Goal: Transaction & Acquisition: Purchase product/service

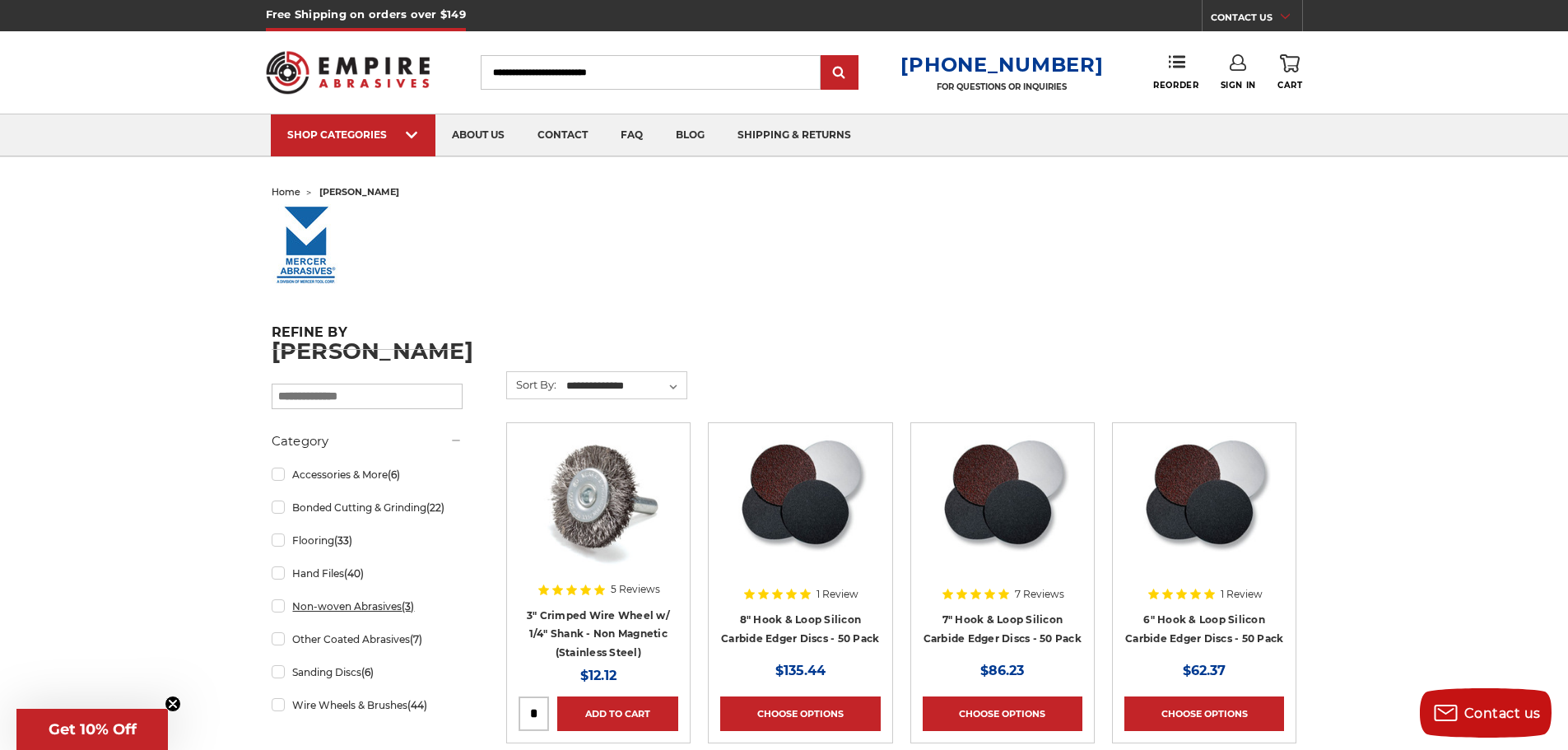
click at [302, 613] on link "Non-woven Abrasives (3)" at bounding box center [367, 606] width 191 height 29
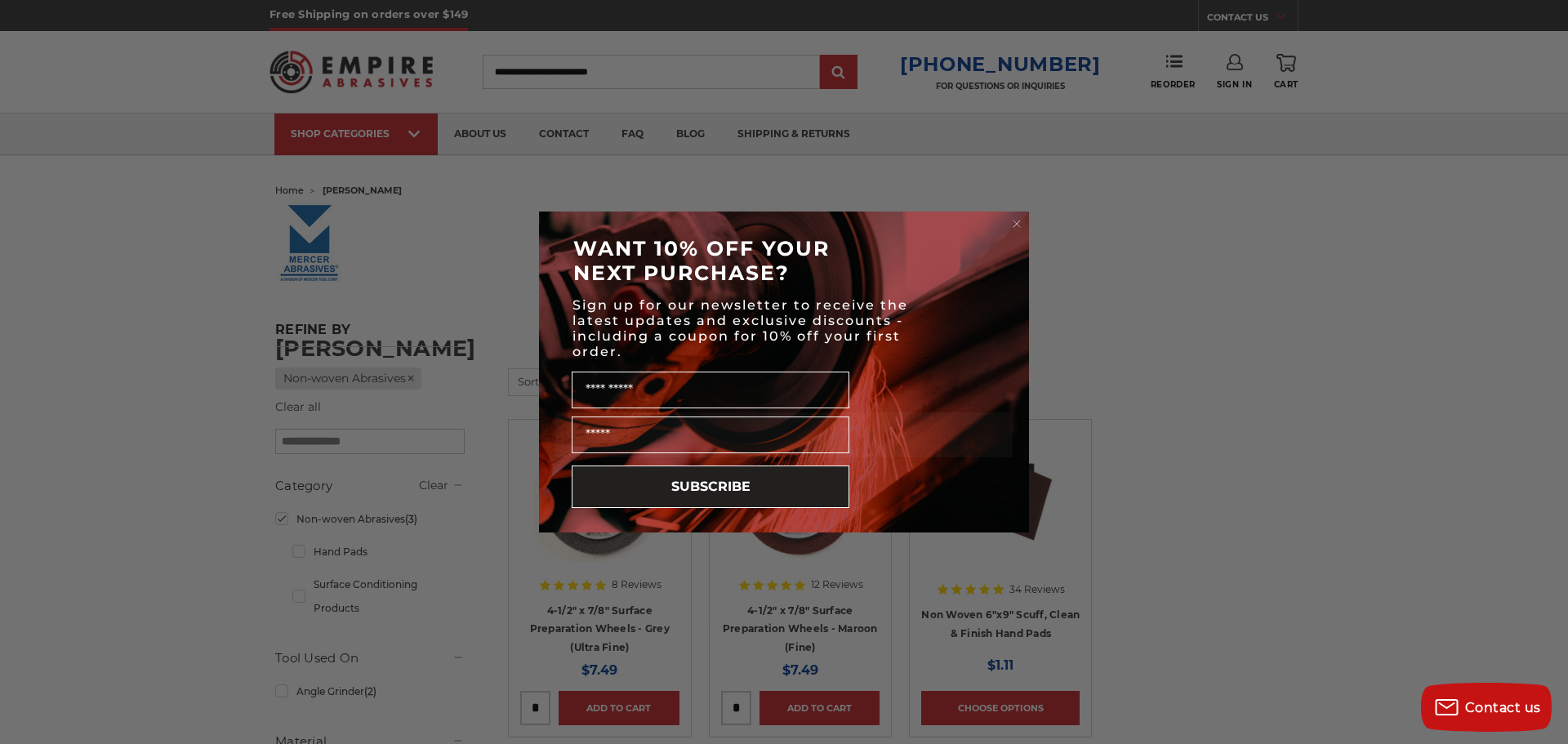
click at [1015, 222] on icon "Close dialog" at bounding box center [1017, 224] width 7 height 7
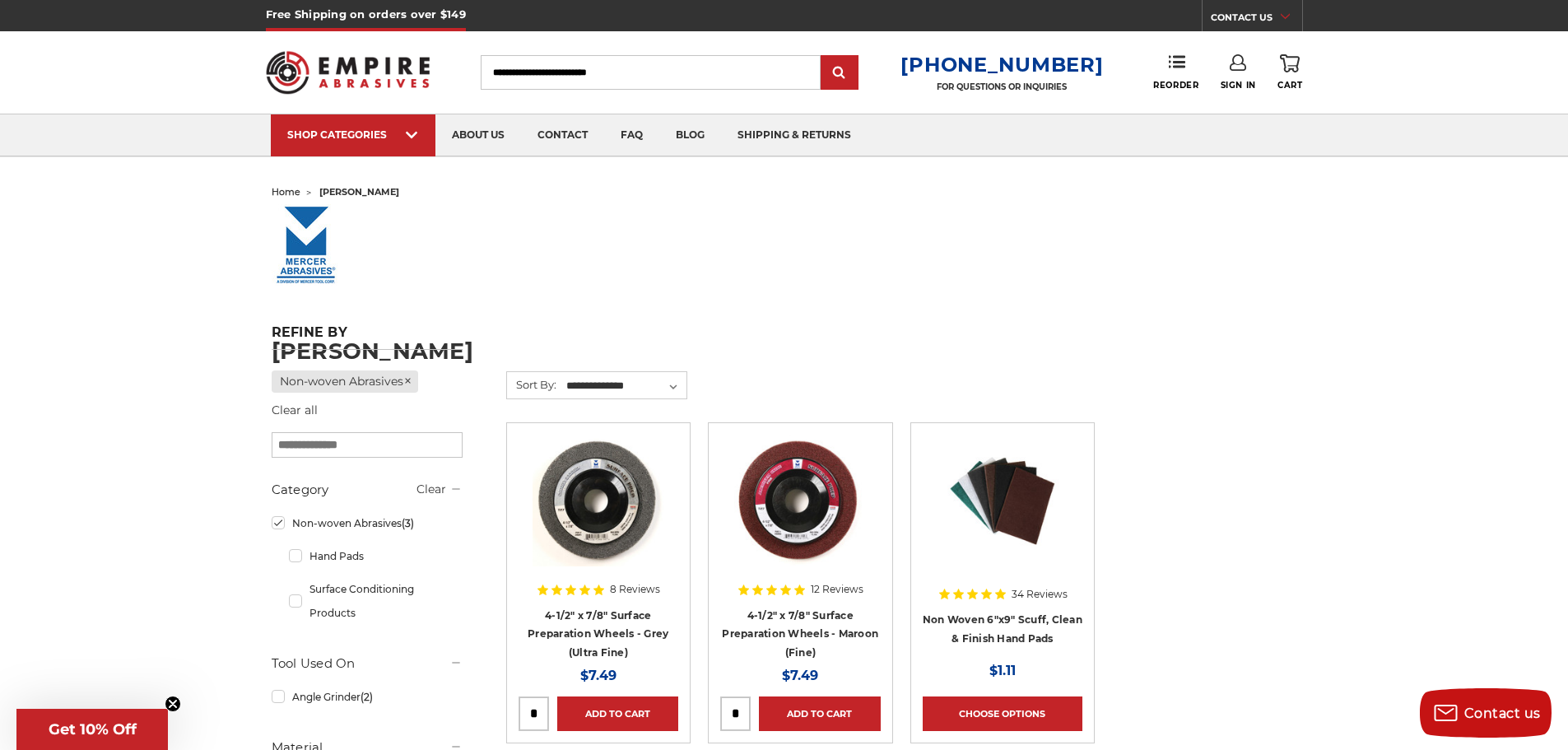
click at [615, 508] on img at bounding box center [597, 500] width 132 height 132
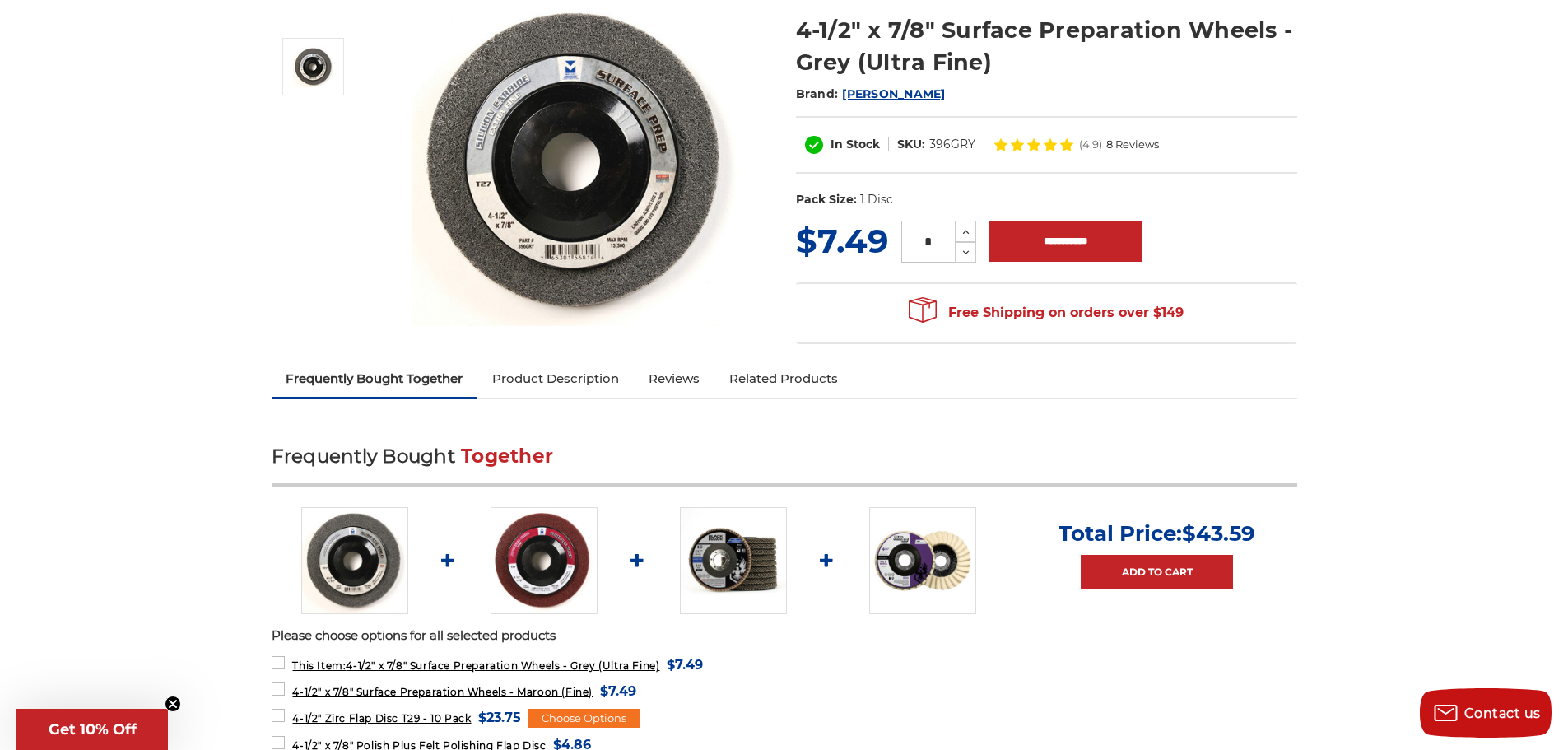
scroll to position [247, 0]
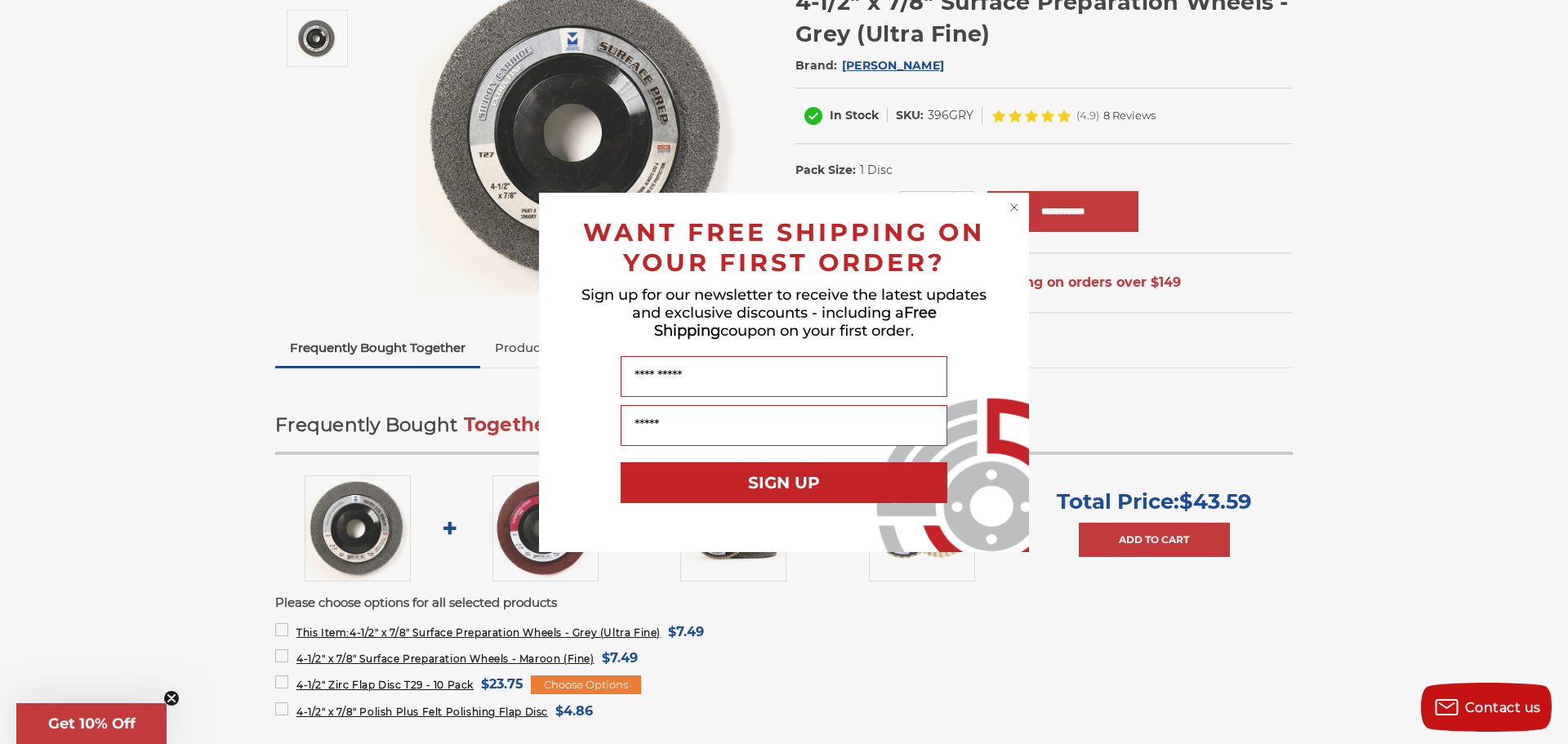
drag, startPoint x: 1019, startPoint y: 206, endPoint x: 963, endPoint y: 234, distance: 62.6
click at [1017, 206] on circle "Close dialog" at bounding box center [1014, 207] width 15 height 15
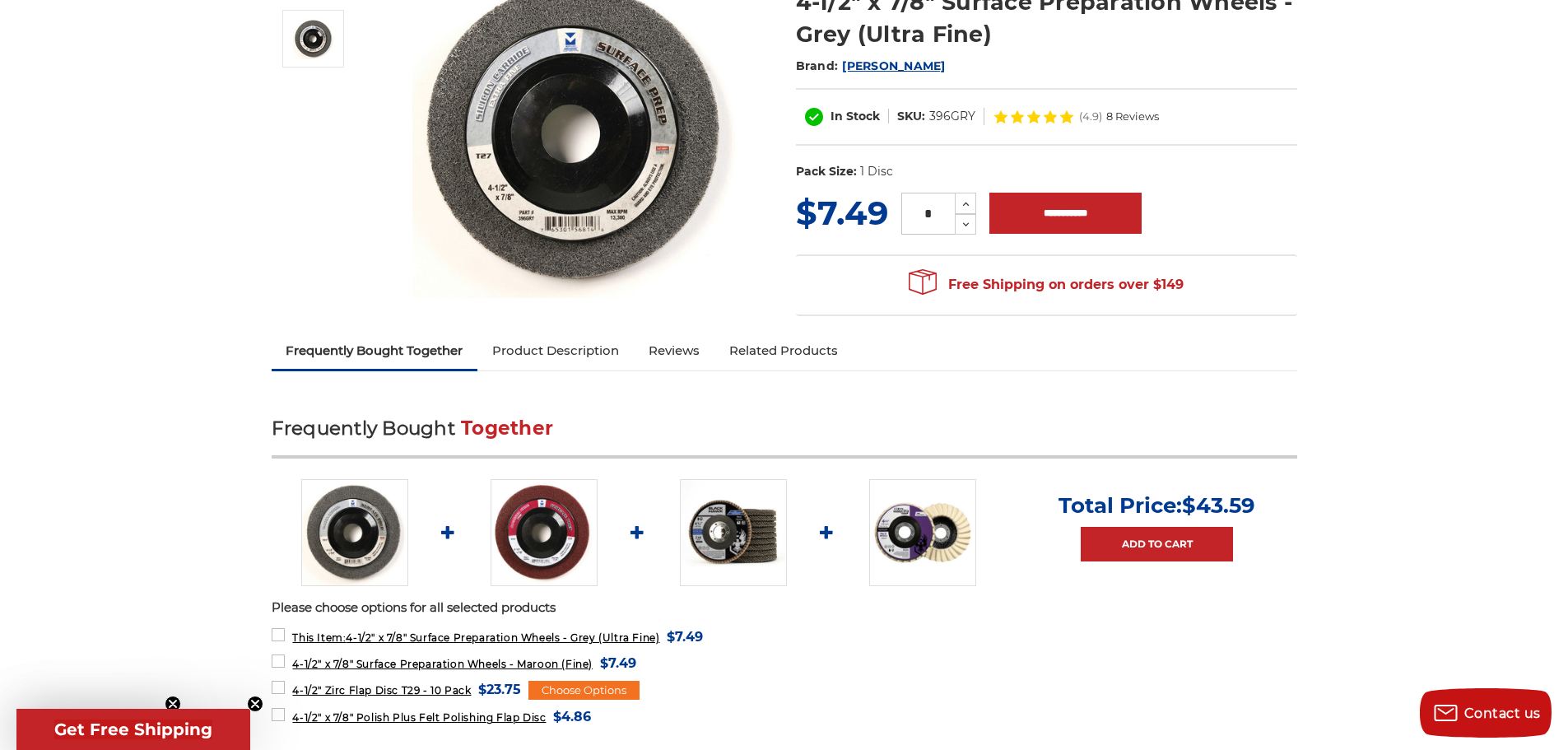
click at [582, 351] on link "Product Description" at bounding box center [555, 351] width 156 height 36
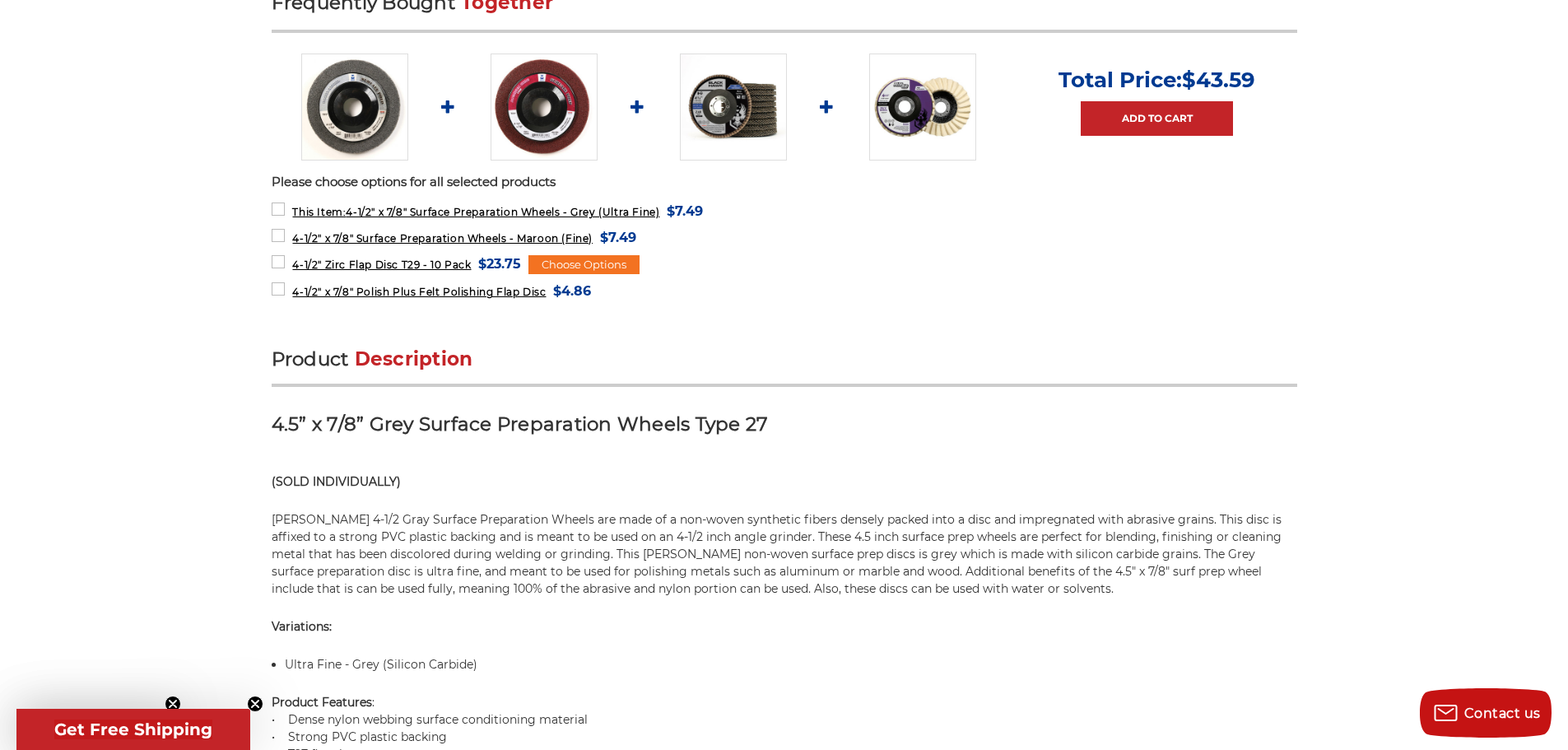
scroll to position [0, 0]
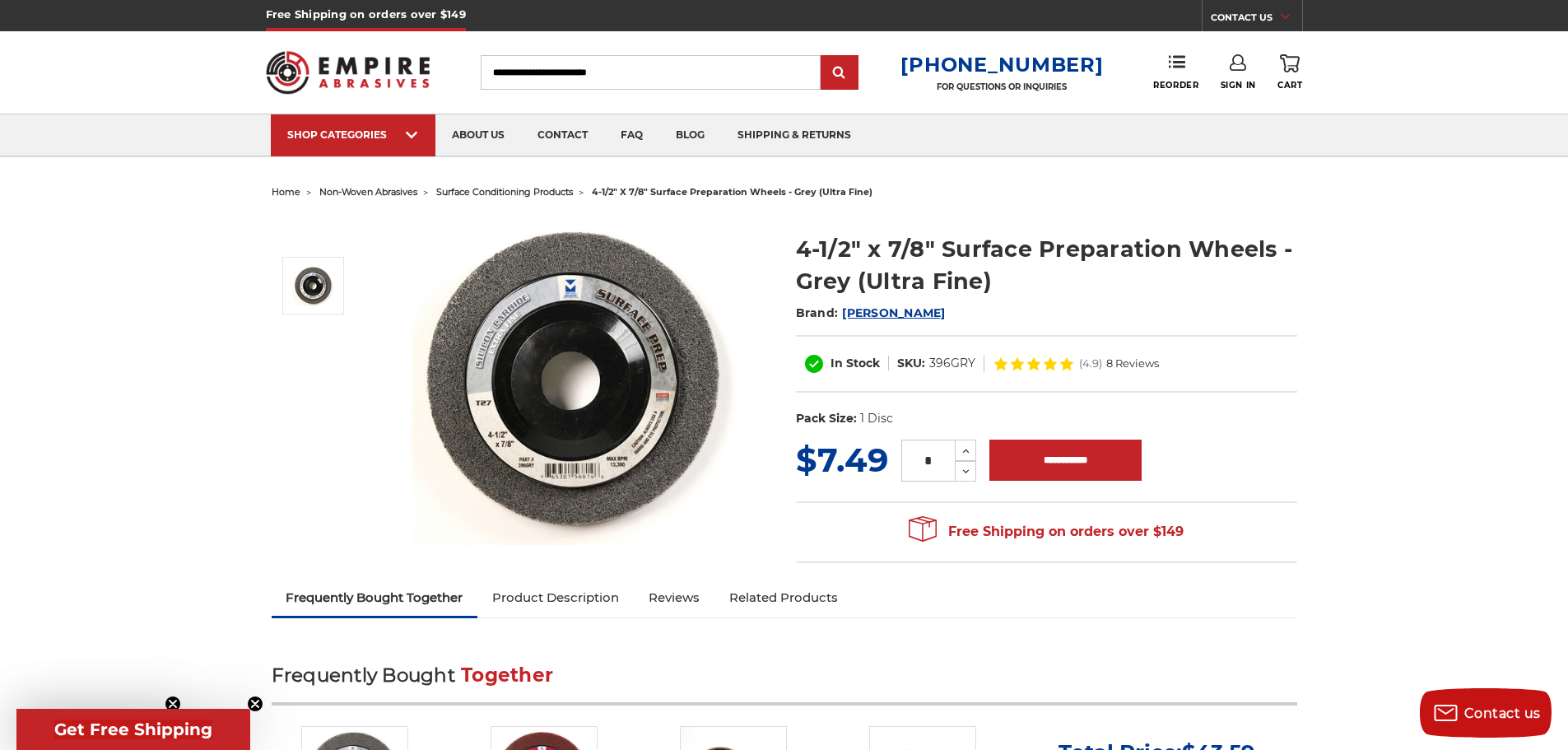
click at [608, 267] on img at bounding box center [577, 380] width 329 height 329
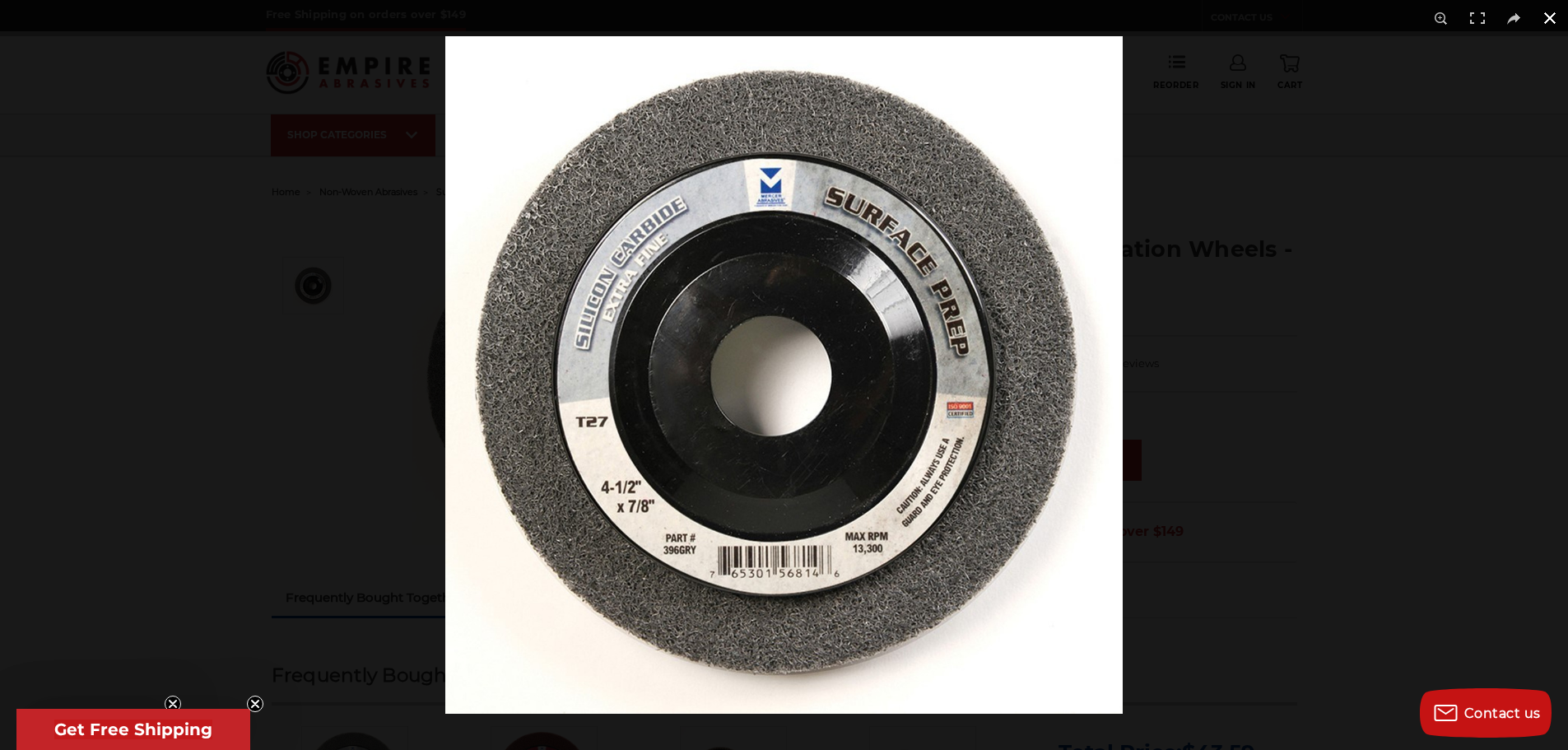
click at [1554, 22] on button at bounding box center [1550, 18] width 36 height 36
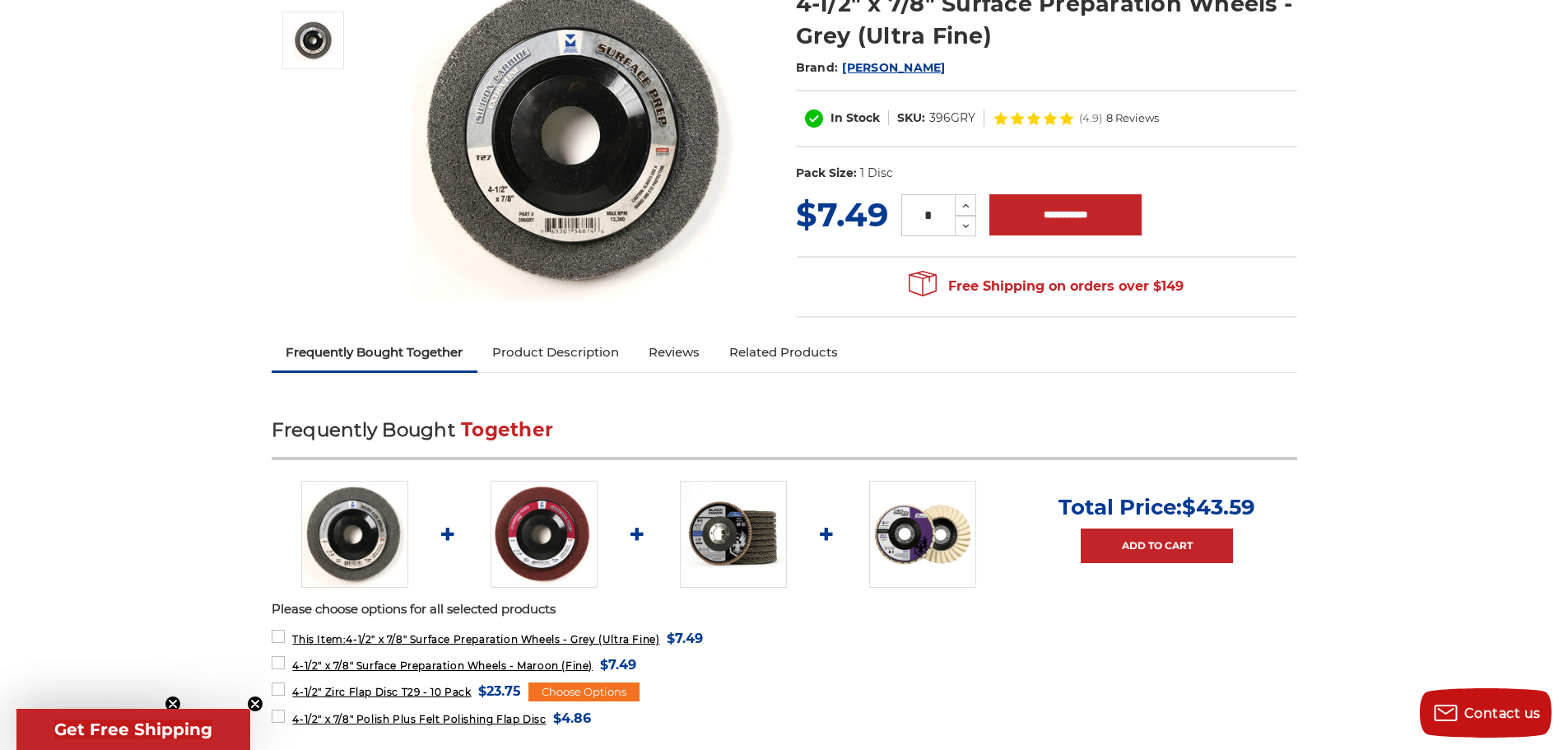
scroll to position [247, 0]
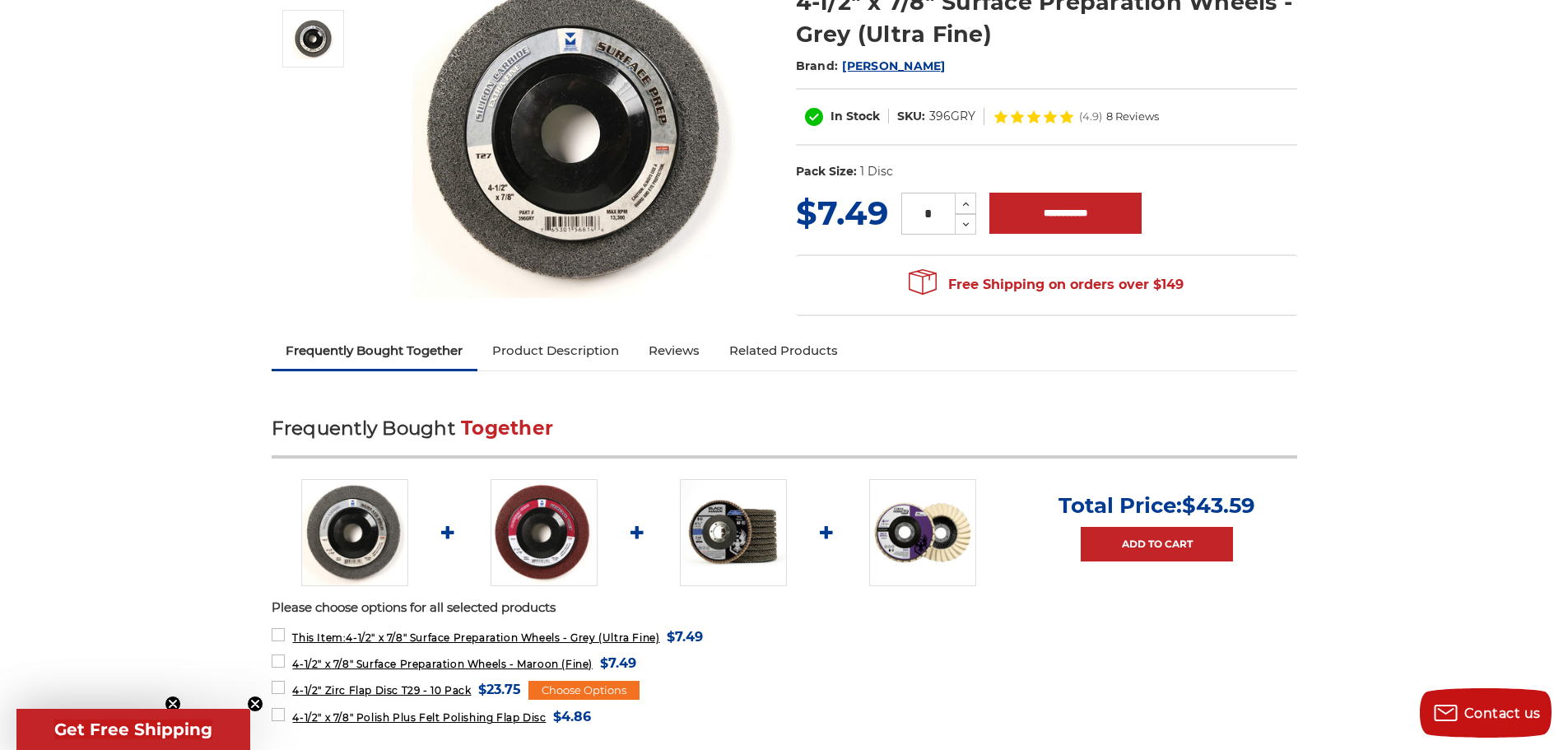
click at [544, 526] on img at bounding box center [544, 532] width 107 height 107
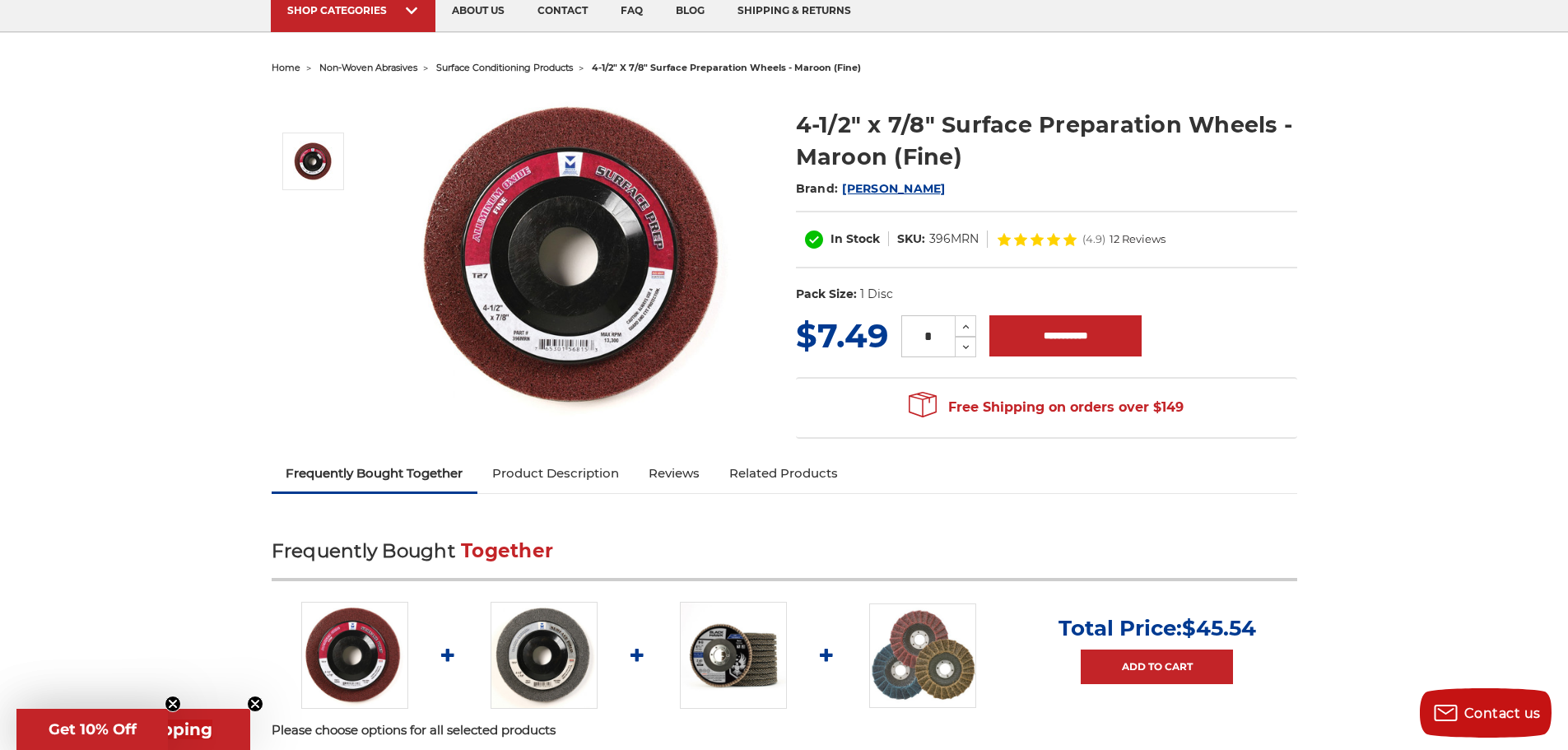
scroll to position [83, 0]
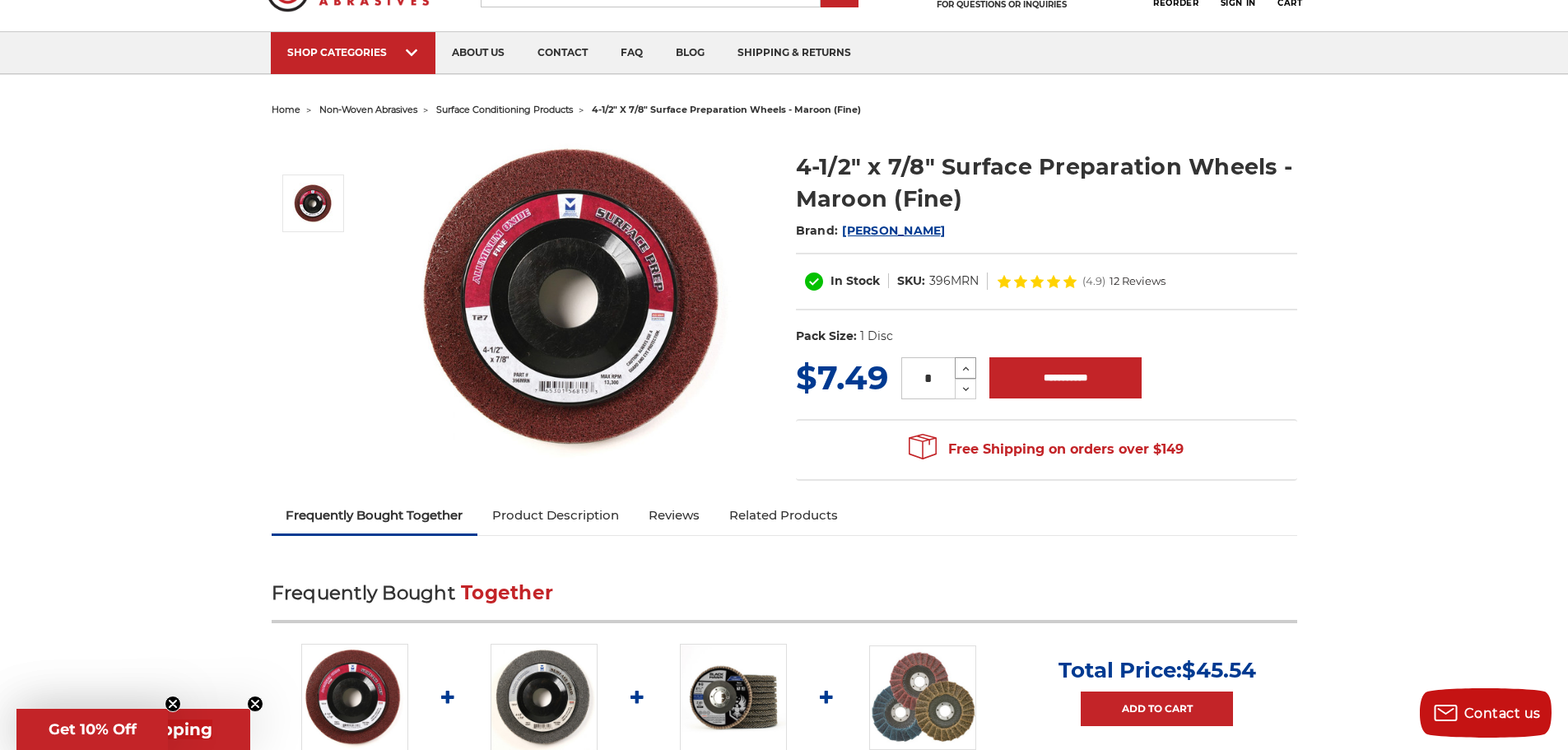
click at [966, 364] on icon at bounding box center [965, 368] width 12 height 15
click at [966, 365] on icon at bounding box center [965, 368] width 12 height 15
type input "*"
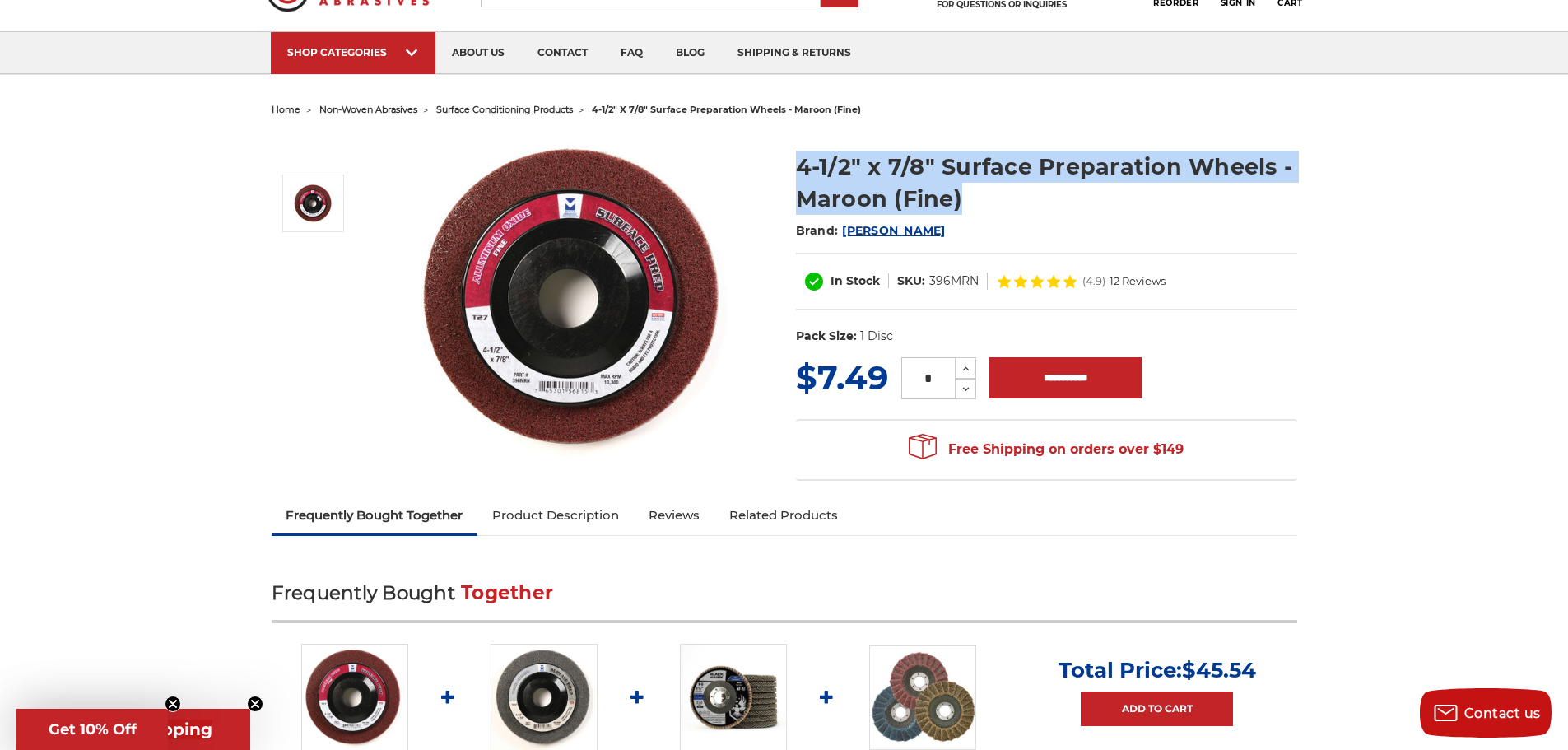
drag, startPoint x: 790, startPoint y: 165, endPoint x: 1093, endPoint y: 194, distance: 304.4
click at [1093, 194] on section "4-1/2" x 7/8" Surface Preparation Wheels - Maroon (Fine) Brand: Mercer In Stock…" at bounding box center [1046, 243] width 524 height 221
copy h1 "4-1/2" x 7/8" Surface Preparation Wheels - Maroon (Fine)"
